Goal: Task Accomplishment & Management: Use online tool/utility

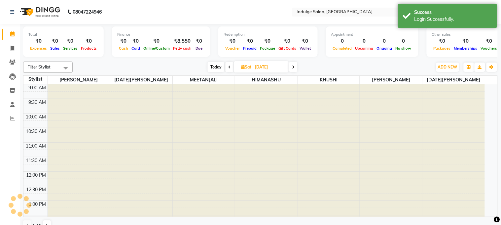
select select "en"
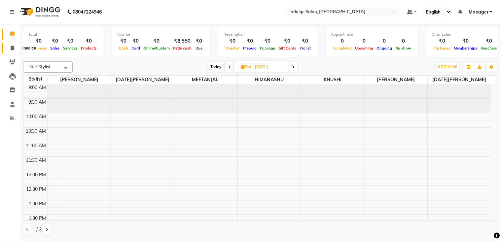
click at [12, 48] on icon at bounding box center [13, 48] width 4 height 5
select select "service"
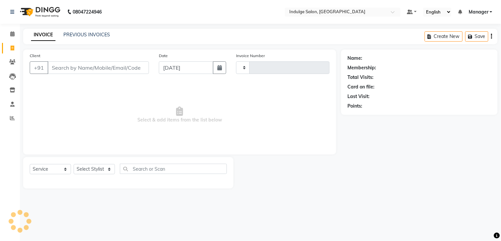
type input "0020"
select select "8793"
type input "0"
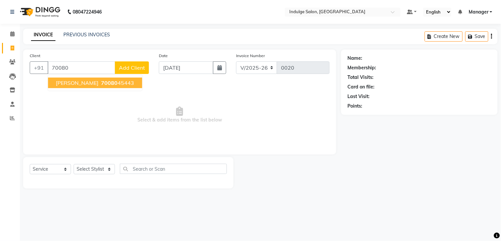
click at [101, 84] on span "70080" at bounding box center [109, 83] width 17 height 7
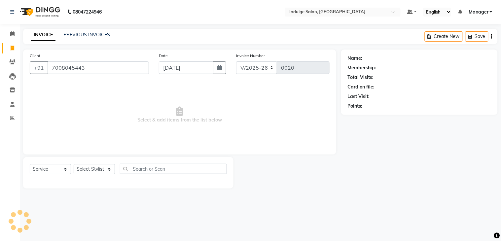
type input "7008045443"
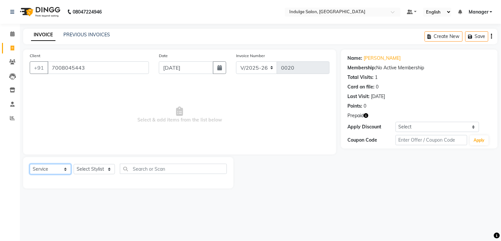
click at [64, 169] on select "Select Service Product Membership Package Voucher Prepaid Gift Card" at bounding box center [50, 169] width 41 height 10
select select "P"
click at [30, 165] on select "Select Service Product Membership Package Voucher Prepaid Gift Card" at bounding box center [50, 169] width 41 height 10
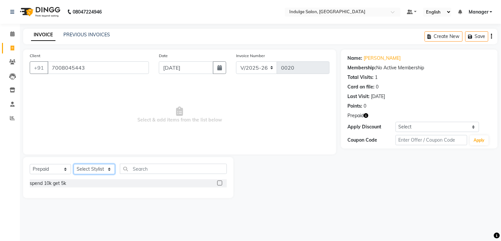
click at [107, 169] on select "Select Stylist ASISH HIMANASHU KARTIK BARIK KARTIK PERMANIK KHUSHI Manager MEET…" at bounding box center [94, 169] width 41 height 10
select select "89932"
click at [74, 165] on select "Select Stylist ASISH HIMANASHU KARTIK BARIK KARTIK PERMANIK KHUSHI Manager MEET…" at bounding box center [94, 169] width 41 height 10
click at [217, 181] on label at bounding box center [219, 183] width 5 height 5
click at [217, 181] on input "checkbox" at bounding box center [219, 183] width 4 height 4
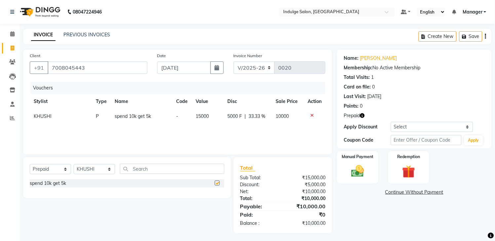
checkbox input "false"
drag, startPoint x: 217, startPoint y: 181, endPoint x: 356, endPoint y: 214, distance: 142.0
click at [356, 214] on div "Client +91 7008045443 Date 01-09-2025 Invoice Number V/2025 V/2025-26 0020 Vouc…" at bounding box center [257, 142] width 479 height 184
click at [356, 214] on div "Name: Shubam Membership: No Active Membership Total Visits: 1 Card on file: 0 L…" at bounding box center [417, 142] width 160 height 184
click at [363, 168] on img at bounding box center [358, 172] width 22 height 16
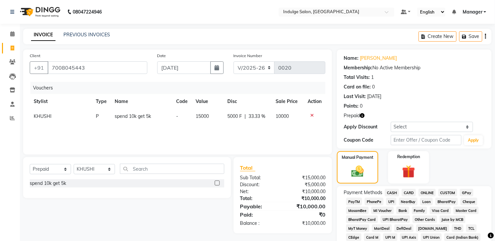
click at [312, 114] on icon at bounding box center [312, 115] width 4 height 5
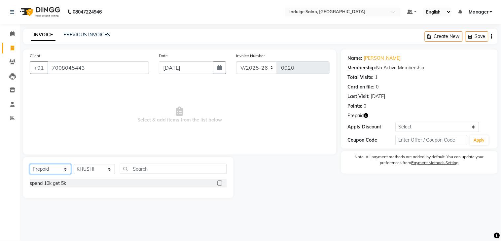
click at [65, 170] on select "Select Service Product Membership Package Voucher Prepaid Gift Card" at bounding box center [50, 169] width 41 height 10
select select "service"
click at [30, 165] on select "Select Service Product Membership Package Voucher Prepaid Gift Card" at bounding box center [50, 169] width 41 height 10
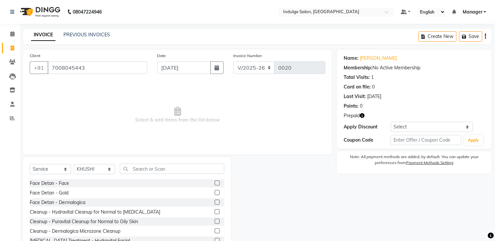
click at [215, 202] on label at bounding box center [217, 202] width 5 height 5
click at [215, 202] on input "checkbox" at bounding box center [217, 203] width 4 height 4
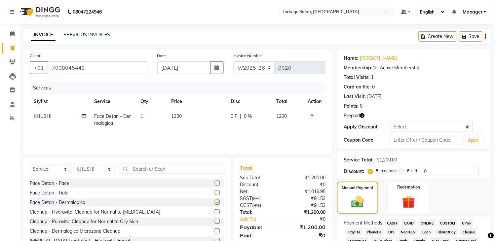
checkbox input "false"
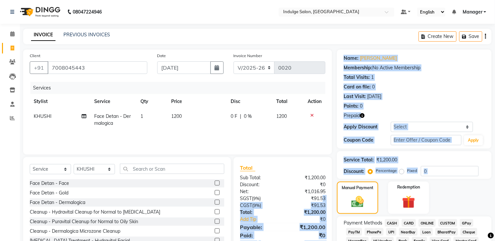
drag, startPoint x: 324, startPoint y: 195, endPoint x: 333, endPoint y: 195, distance: 8.6
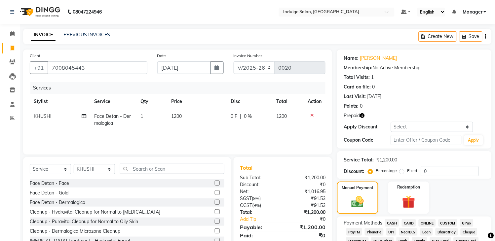
click at [468, 128] on select "Select Coupon → Nvt15%" at bounding box center [432, 127] width 82 height 10
click at [400, 192] on div "Redemption" at bounding box center [408, 198] width 43 height 34
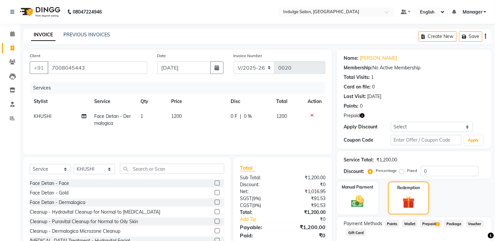
click at [427, 222] on span "Prepaid 1" at bounding box center [430, 224] width 21 height 8
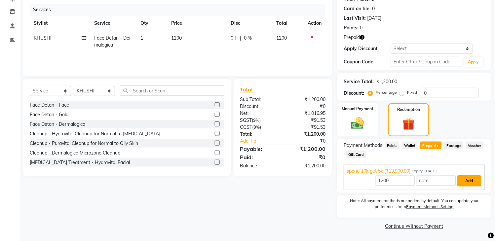
click at [463, 181] on button "Add" at bounding box center [469, 180] width 24 height 11
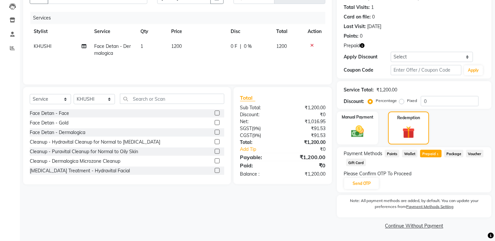
scroll to position [70, 0]
click at [362, 183] on button "Send OTP" at bounding box center [361, 183] width 35 height 11
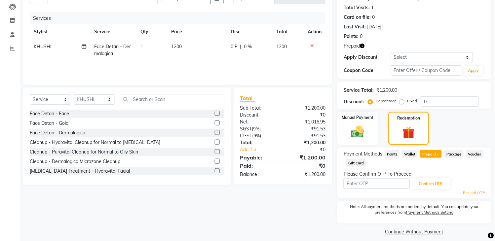
click at [469, 193] on link "Resend OTP" at bounding box center [474, 193] width 22 height 6
click at [397, 155] on span "Points" at bounding box center [392, 154] width 15 height 8
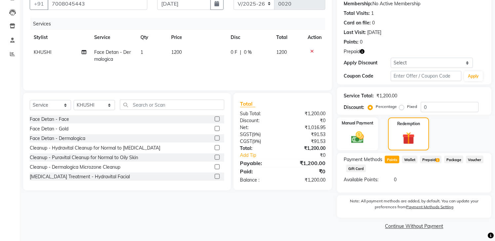
click at [428, 160] on span "Prepaid 1" at bounding box center [430, 160] width 21 height 8
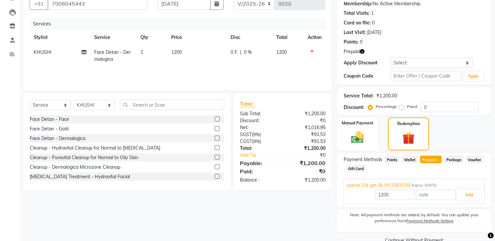
scroll to position [70, 0]
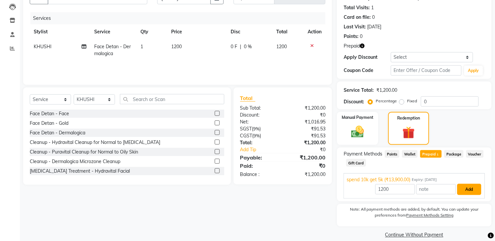
click at [470, 190] on button "Add" at bounding box center [469, 189] width 24 height 11
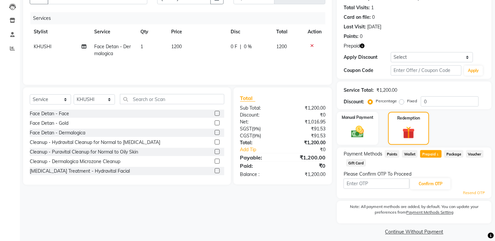
scroll to position [0, 0]
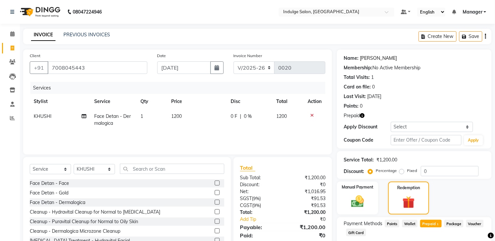
click at [369, 56] on link "Shubam" at bounding box center [378, 58] width 37 height 7
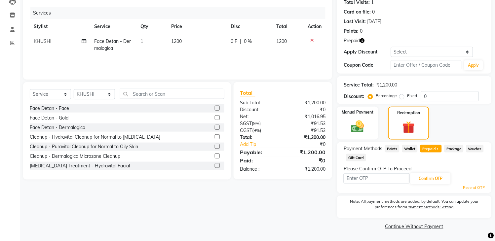
click at [468, 186] on link "Resend OTP" at bounding box center [474, 188] width 22 height 6
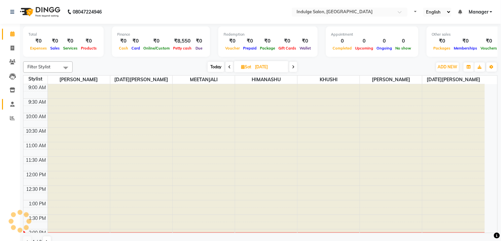
select select "en"
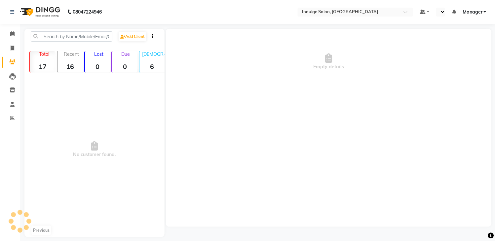
select select "en"
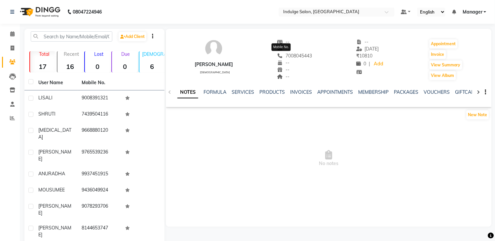
click at [292, 54] on span "7008045443" at bounding box center [294, 56] width 35 height 6
copy span "7008045443"
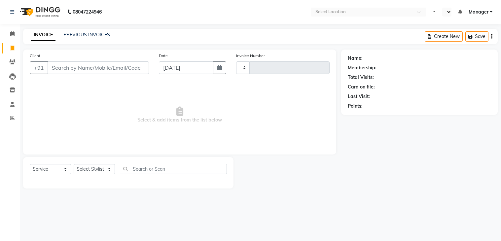
select select "service"
type input "0020"
select select "en"
select select "8793"
click at [13, 34] on icon at bounding box center [12, 33] width 4 height 5
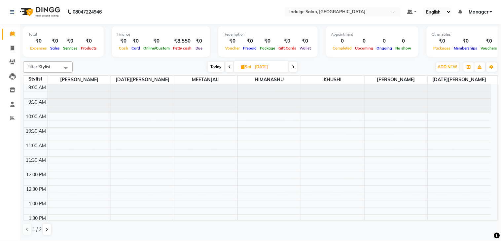
click at [181, 39] on div "₹8,550" at bounding box center [183, 41] width 22 height 8
click at [490, 13] on link "Manager" at bounding box center [481, 12] width 24 height 7
